Goal: Communication & Community: Answer question/provide support

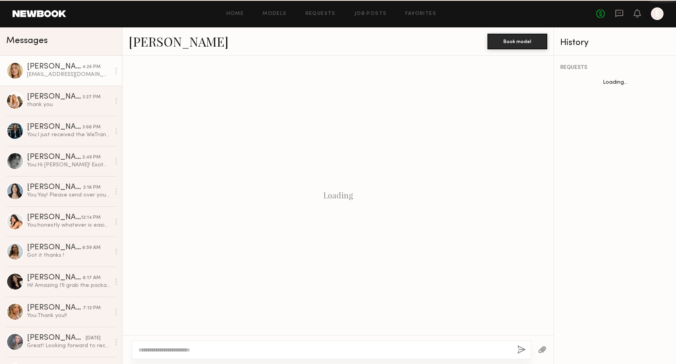
scroll to position [534, 0]
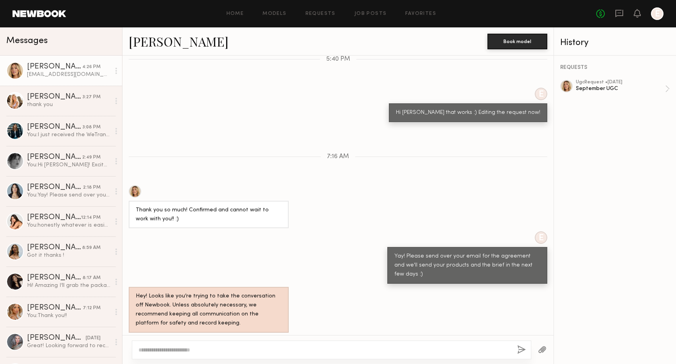
drag, startPoint x: 205, startPoint y: 320, endPoint x: 136, endPoint y: 323, distance: 69.7
click at [136, 341] on div "[EMAIL_ADDRESS][DOMAIN_NAME] ! Sounds great!!" at bounding box center [204, 345] width 136 height 9
copy div "[EMAIL_ADDRESS][DOMAIN_NAME]"
click at [641, 99] on div "ugc Request • [DATE] September UGC" at bounding box center [615, 90] width 110 height 20
click at [639, 90] on div "September UGC" at bounding box center [620, 88] width 89 height 7
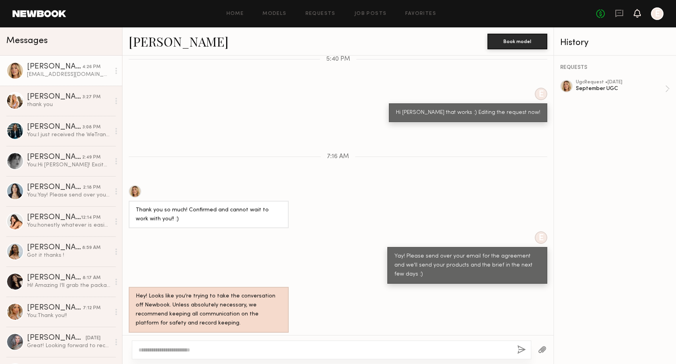
click at [634, 14] on icon at bounding box center [637, 13] width 7 height 9
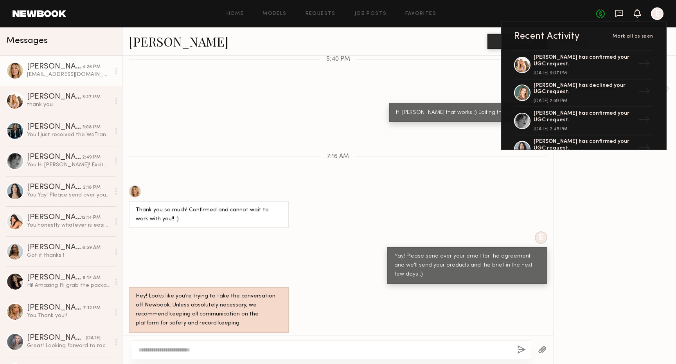
click at [619, 13] on icon at bounding box center [619, 13] width 3 height 1
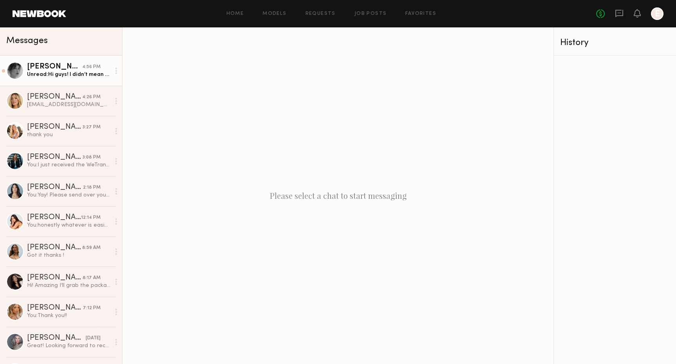
click at [67, 76] on div "Unread: Hi guys! I didn’t mean to click that haha :) email is [EMAIL_ADDRESS][D…" at bounding box center [68, 74] width 83 height 7
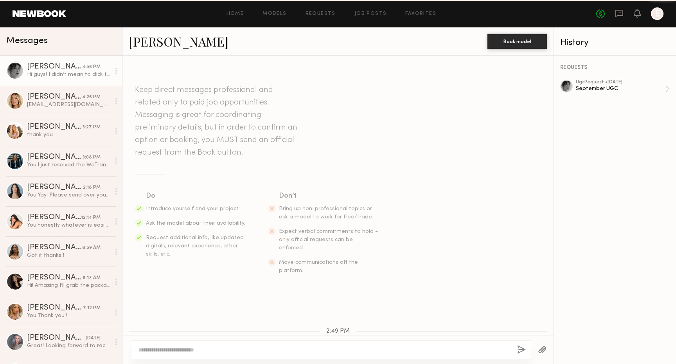
scroll to position [156, 0]
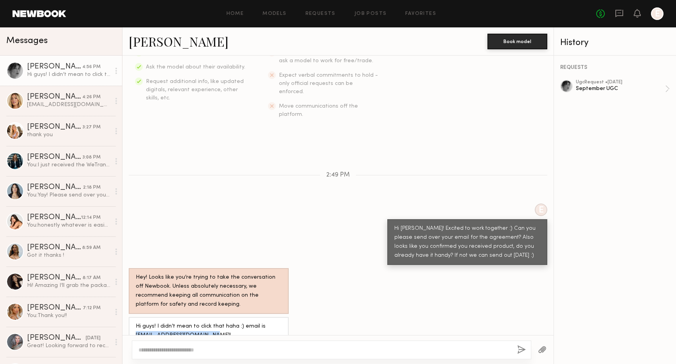
drag, startPoint x: 204, startPoint y: 318, endPoint x: 127, endPoint y: 318, distance: 77.1
click at [127, 318] on div "Hi guys! I didn’t mean to click that haha :) email is [EMAIL_ADDRESS][DOMAIN_NA…" at bounding box center [337, 331] width 431 height 28
copy div "[EMAIL_ADDRESS][DOMAIN_NAME]"
click at [603, 83] on div "ugc Request • [DATE]" at bounding box center [620, 82] width 89 height 5
click at [298, 149] on div "Keep direct messages professional and related only to paid job opportunities. M…" at bounding box center [337, 195] width 431 height 279
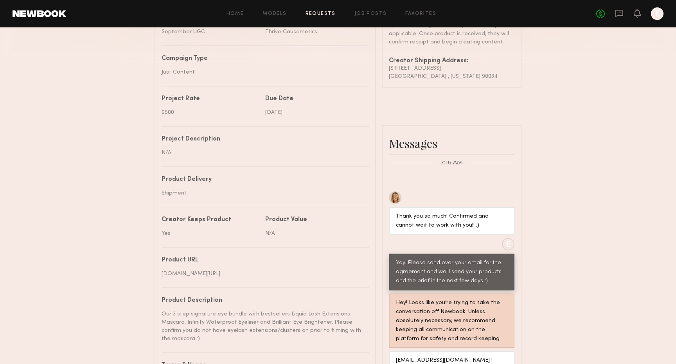
scroll to position [250, 0]
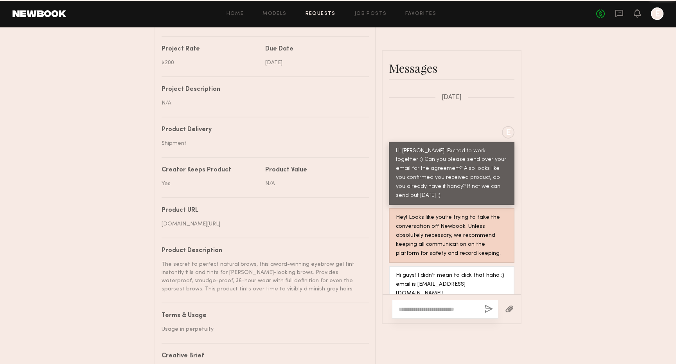
scroll to position [312, 0]
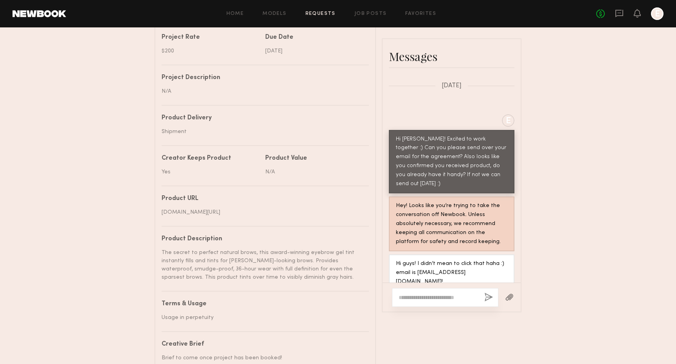
drag, startPoint x: 247, startPoint y: 213, endPoint x: 170, endPoint y: 220, distance: 77.4
click at [170, 216] on div "thrivecausemetics.com/products/instant-brow-fix-semi-permanent-eyebrow-gel?quer…" at bounding box center [263, 212] width 202 height 8
copy div "instant-brow-fix-semi-permanent-eyebrow-gel"
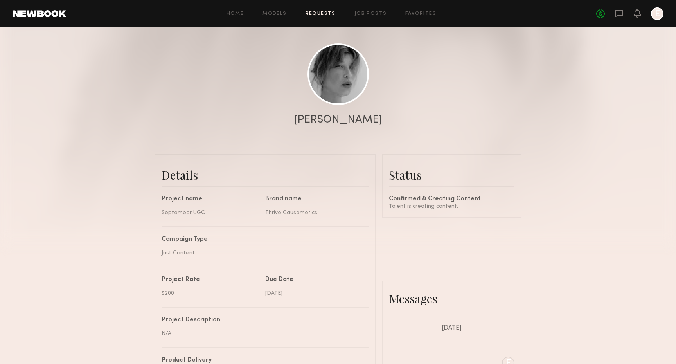
scroll to position [0, 0]
